Goal: Information Seeking & Learning: Learn about a topic

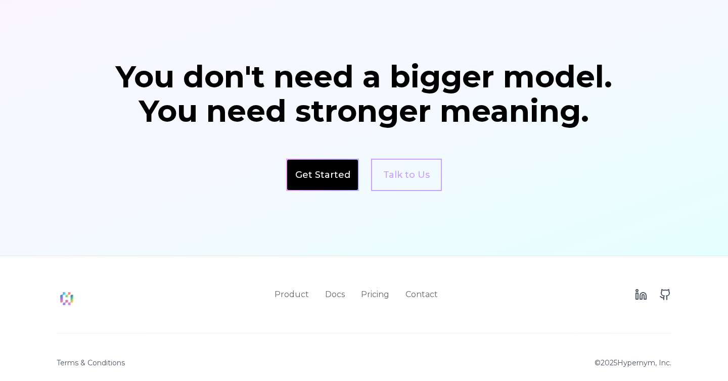
scroll to position [1741, 0]
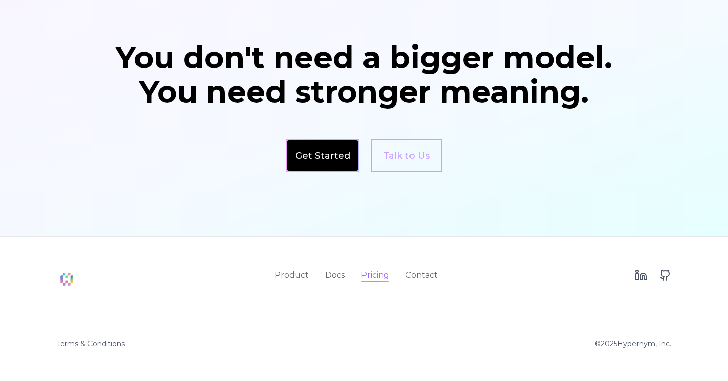
click at [384, 276] on link "Pricing" at bounding box center [375, 275] width 28 height 12
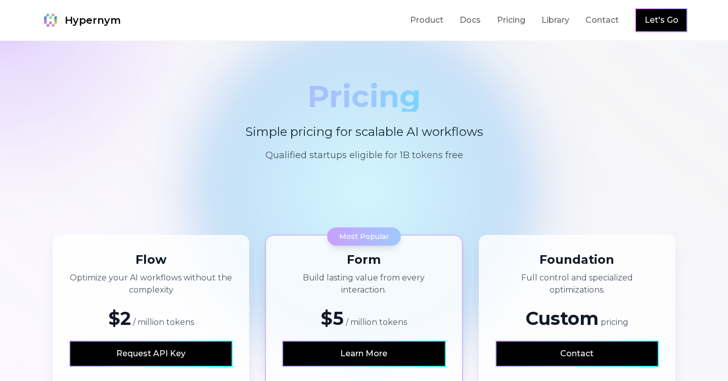
click at [657, 21] on link "Let's Go" at bounding box center [661, 20] width 34 height 12
click at [424, 23] on link "Product" at bounding box center [426, 20] width 33 height 12
click at [429, 135] on p "Simple pricing for scalable AI workflows" at bounding box center [364, 132] width 340 height 16
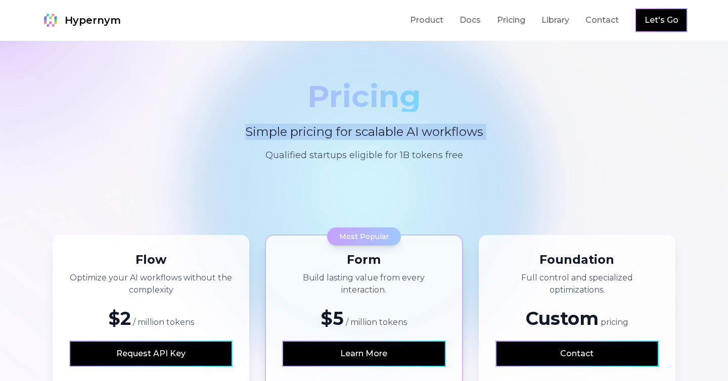
click at [429, 135] on p "Simple pricing for scalable AI workflows" at bounding box center [364, 132] width 340 height 16
click at [423, 136] on p "Simple pricing for scalable AI workflows" at bounding box center [364, 132] width 340 height 16
